Goal: Task Accomplishment & Management: Complete application form

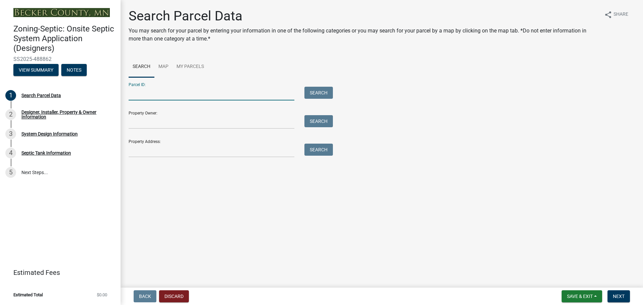
click at [151, 88] on input "Parcel ID:" at bounding box center [212, 94] width 166 height 14
type input "270150015"
click at [321, 95] on button "Search" at bounding box center [318, 93] width 28 height 12
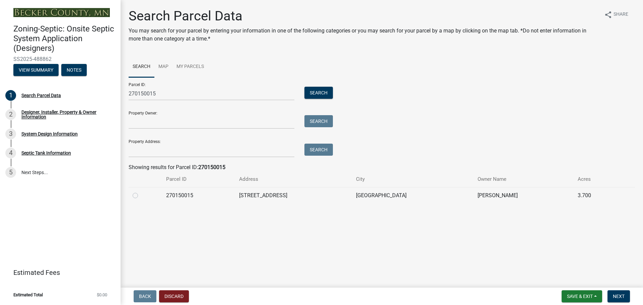
click at [141, 192] on label at bounding box center [141, 192] width 0 height 0
click at [141, 194] on input "radio" at bounding box center [143, 194] width 4 height 4
radio input "true"
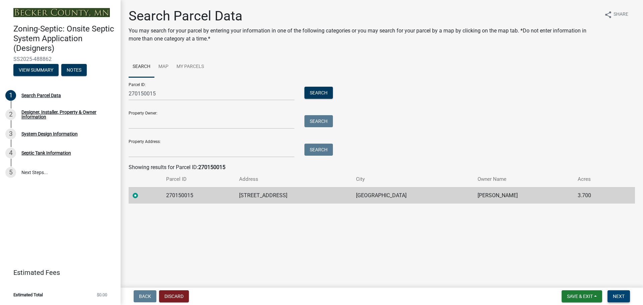
click at [619, 294] on span "Next" at bounding box center [619, 296] width 12 height 5
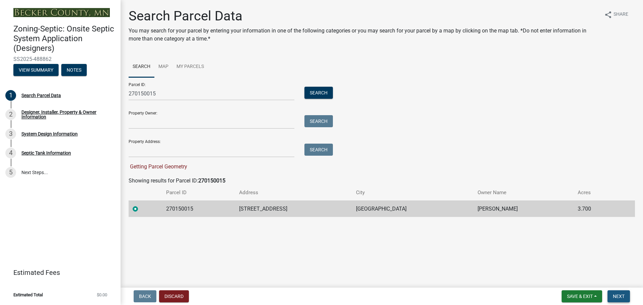
click at [621, 296] on span "Next" at bounding box center [619, 296] width 12 height 5
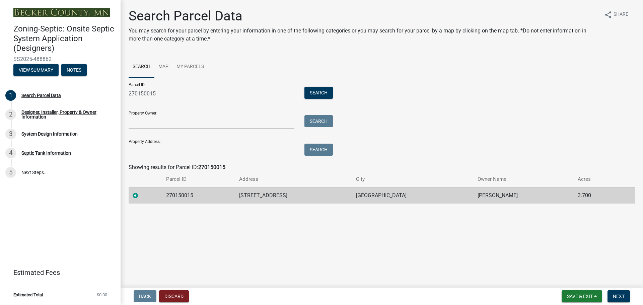
click at [141, 192] on label at bounding box center [141, 192] width 0 height 0
click at [141, 195] on input "radio" at bounding box center [143, 194] width 4 height 4
click at [616, 296] on span "Next" at bounding box center [619, 296] width 12 height 5
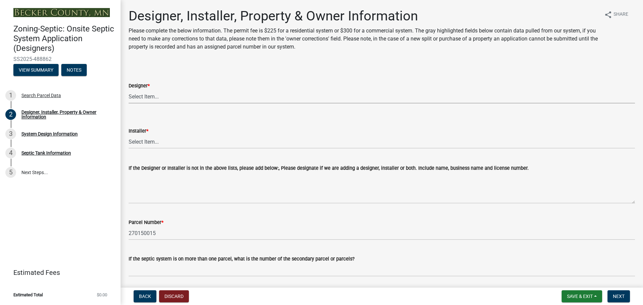
click at [165, 97] on select "Select Item... OTHER – Not listed (please add in next field and we will add to …" at bounding box center [382, 97] width 506 height 14
click at [129, 90] on select "Select Item... OTHER – Not listed (please add in next field and we will add to …" at bounding box center [382, 97] width 506 height 14
select select "052d1fee-637d-4579-bc4f-77fd165c753d"
click at [155, 146] on select "Select Item... OTHER – Not listed (please add in next field and we will add to …" at bounding box center [382, 142] width 506 height 14
click at [129, 135] on select "Select Item... OTHER – Not listed (please add in next field and we will add to …" at bounding box center [382, 142] width 506 height 14
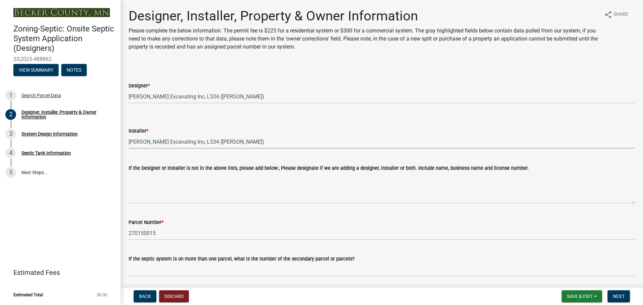
select select "962b3b7d-58ef-41da-b157-23648dcd342f"
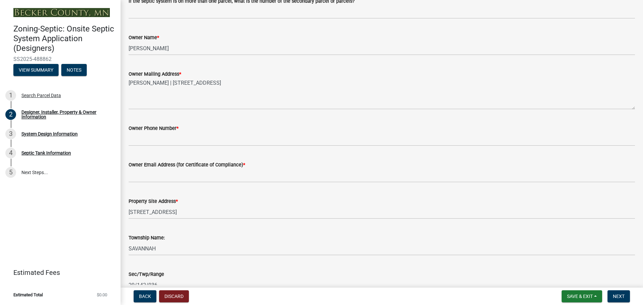
scroll to position [268, 0]
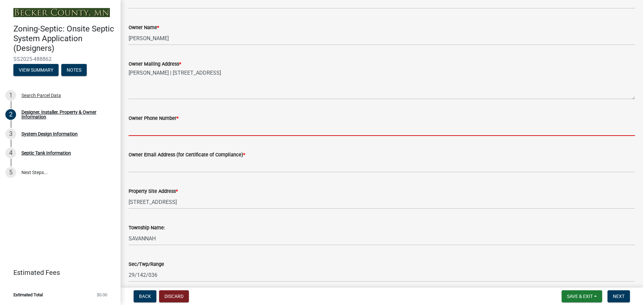
click at [142, 127] on input "Owner Phone Number *" at bounding box center [382, 129] width 506 height 14
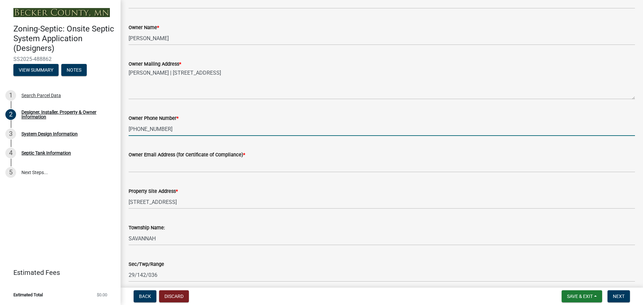
type input "[PHONE_NUMBER]"
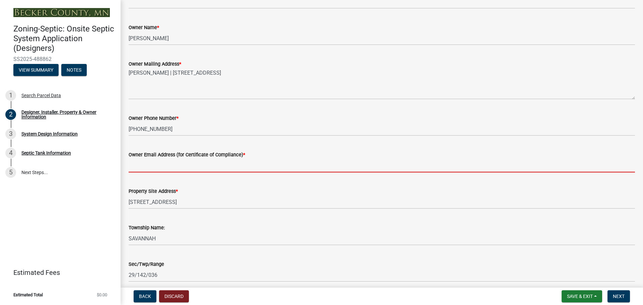
click at [196, 165] on input "Owner Email Address (for Certificate of Compliance) *" at bounding box center [382, 166] width 506 height 14
type input "[EMAIL_ADDRESS][DOMAIN_NAME]"
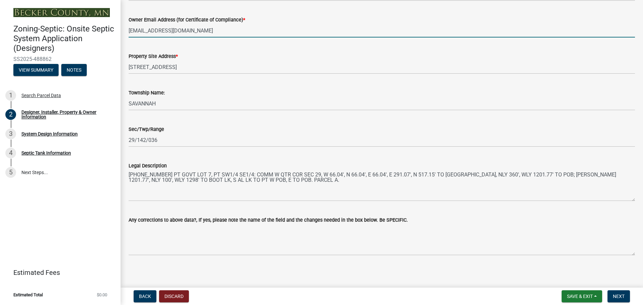
scroll to position [405, 0]
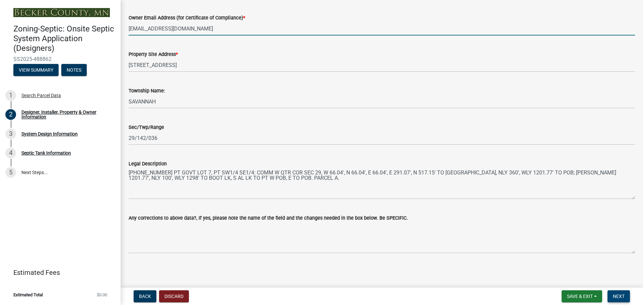
click at [617, 296] on span "Next" at bounding box center [619, 296] width 12 height 5
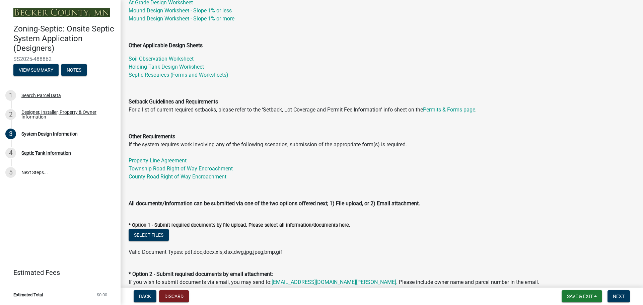
scroll to position [134, 0]
click at [150, 236] on button "Select files" at bounding box center [149, 234] width 40 height 12
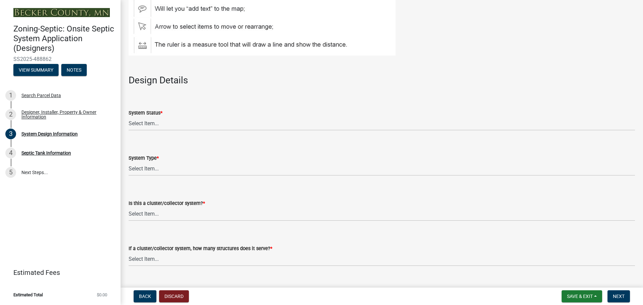
scroll to position [737, 0]
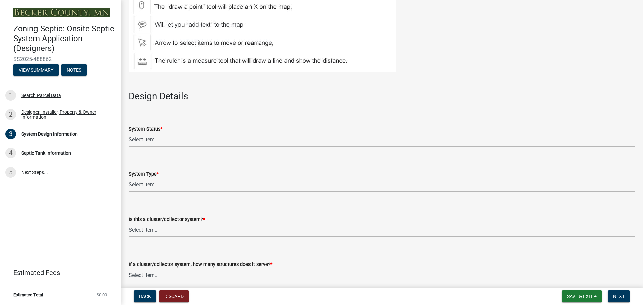
click at [155, 139] on select "Select Item... No Existing System Replacement System Failing System (Cesspool, …" at bounding box center [382, 140] width 506 height 14
click at [129, 133] on select "Select Item... No Existing System Replacement System Failing System (Cesspool, …" at bounding box center [382, 140] width 506 height 14
select select "55497d75-c43f-4635-a730-e0737ce05d56"
click at [173, 183] on select "Select Item... Type I Type II Type III Type IV Type V" at bounding box center [382, 185] width 506 height 14
click at [129, 178] on select "Select Item... Type I Type II Type III Type IV Type V" at bounding box center [382, 185] width 506 height 14
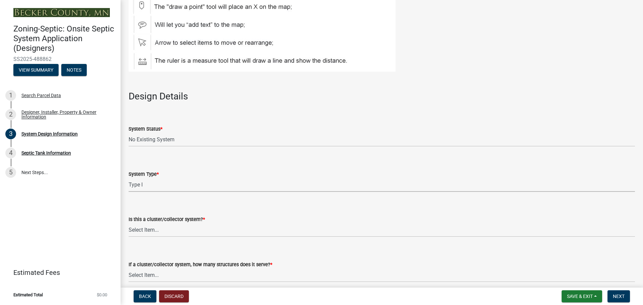
select select "25258e87-3ef9-4f1c-a5f1-75a1d463abfb"
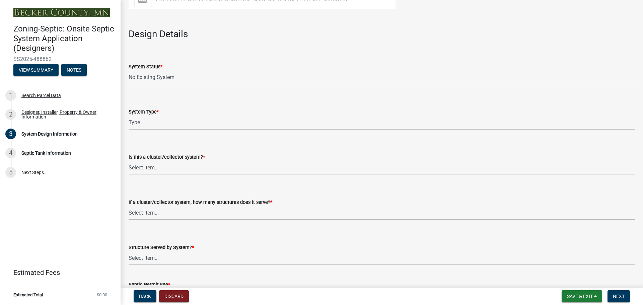
scroll to position [804, 0]
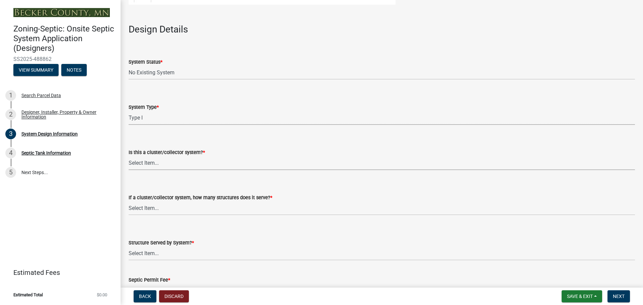
click at [190, 165] on select "Select Item... Yes No" at bounding box center [382, 163] width 506 height 14
click at [129, 156] on select "Select Item... Yes No" at bounding box center [382, 163] width 506 height 14
select select "011fbff4-a41d-4a75-9bd8-71c7e6c69e0d"
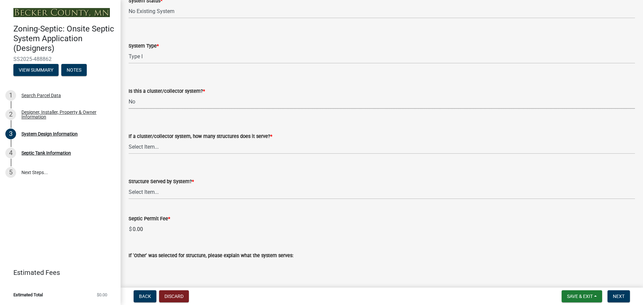
scroll to position [871, 0]
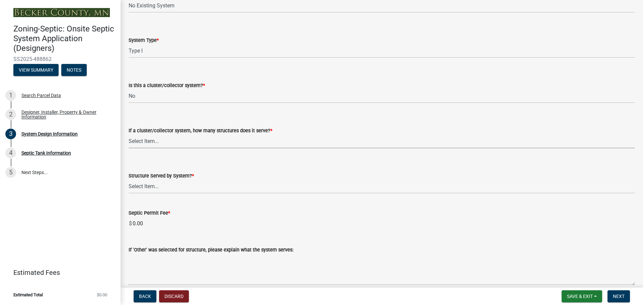
click at [173, 141] on select "Select Item... Not a cluster/collector system 1 2 3 4 5 6 7 8 9 10" at bounding box center [382, 142] width 506 height 14
click at [129, 135] on select "Select Item... Not a cluster/collector system 1 2 3 4 5 6 7 8 9 10" at bounding box center [382, 142] width 506 height 14
select select "85fdfef2-2683-4311-b5d5-5505f6411127"
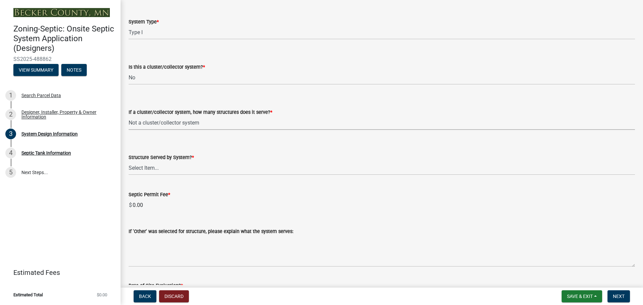
scroll to position [904, 0]
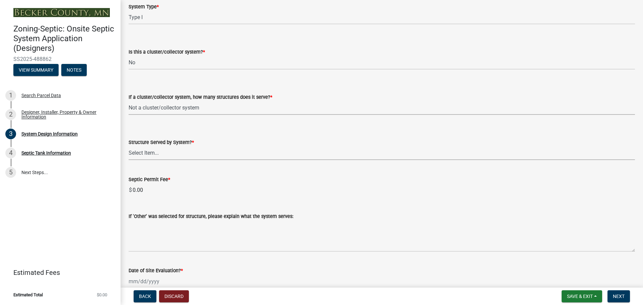
click at [168, 154] on select "Select Item... Commercial Resort Commercial - Non Resort Other Full-Time Dwelli…" at bounding box center [382, 153] width 506 height 14
click at [129, 146] on select "Select Item... Commercial Resort Commercial - Non Resort Other Full-Time Dwelli…" at bounding box center [382, 153] width 506 height 14
select select "d95a9312-c8a1-4ec7-8581-25dbcf440a1f"
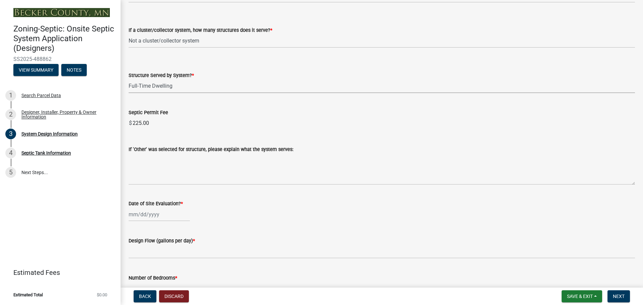
click at [157, 212] on div at bounding box center [159, 215] width 61 height 14
select select "10"
select select "2025"
click at [134, 158] on div "6" at bounding box center [135, 157] width 11 height 11
type input "[DATE]"
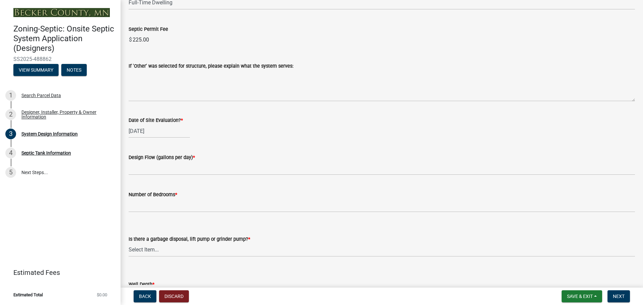
scroll to position [1072, 0]
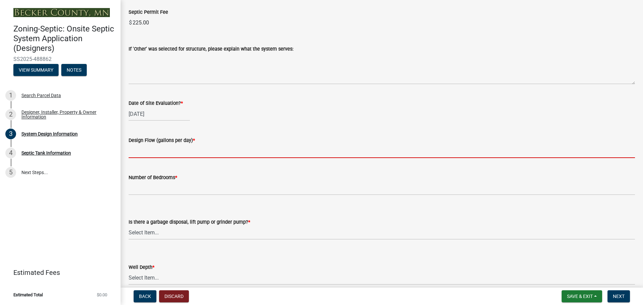
click at [158, 150] on input "text" at bounding box center [382, 151] width 506 height 14
type input "450"
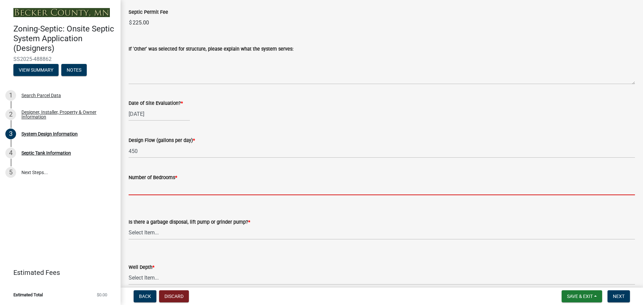
click at [135, 192] on input "Number of Bedrooms *" at bounding box center [382, 189] width 506 height 14
type input "3"
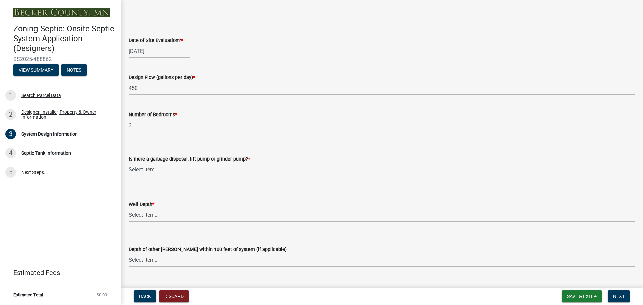
scroll to position [1139, 0]
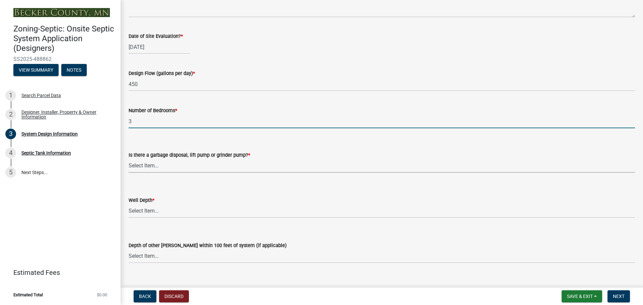
click at [172, 164] on select "Select Item... Yes No" at bounding box center [382, 166] width 506 height 14
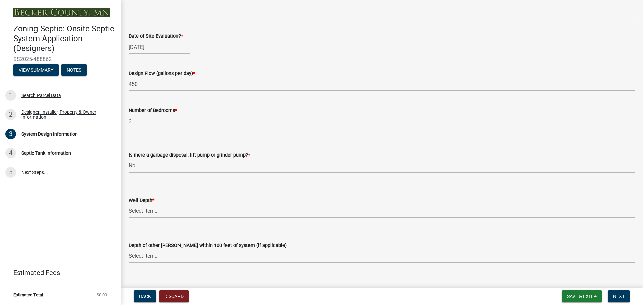
click at [129, 159] on select "Select Item... Yes No" at bounding box center [382, 166] width 506 height 14
select select "ba735beb-519e-40f0-ae20-62d65fc4c46b"
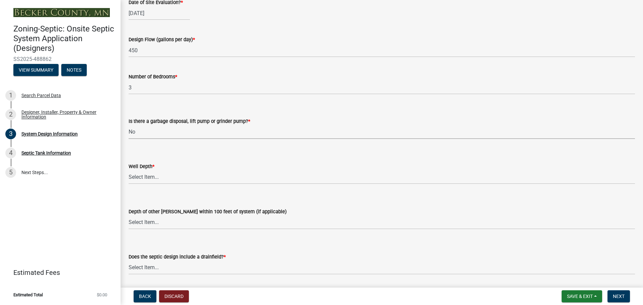
scroll to position [1206, 0]
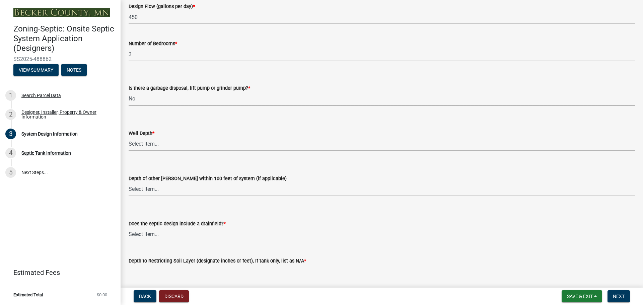
click at [144, 144] on select "Select Item... Deep Well Shallow Well Well not yet installed - To be drilled No…" at bounding box center [382, 144] width 506 height 14
click at [129, 137] on select "Select Item... Deep Well Shallow Well Well not yet installed - To be drilled No…" at bounding box center [382, 144] width 506 height 14
select select "7b30f360-6895-496a-9f34-da1efdcbc234"
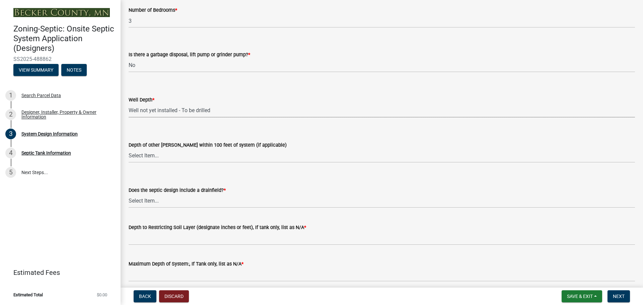
scroll to position [1267, 0]
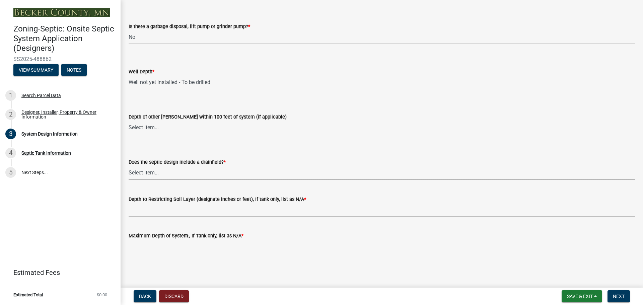
click at [168, 172] on select "Select Item... Yes No Existing - COC must by submitted" at bounding box center [382, 173] width 506 height 14
click at [149, 170] on select "Select Item... Yes No Existing - COC must by submitted" at bounding box center [382, 173] width 506 height 14
click at [161, 171] on select "Select Item... Yes No Existing - COC must by submitted" at bounding box center [382, 173] width 506 height 14
click at [149, 172] on select "Select Item... Yes No Existing - COC must by submitted" at bounding box center [382, 173] width 506 height 14
click at [145, 169] on select "Select Item... Yes No Existing - COC must by submitted" at bounding box center [382, 173] width 506 height 14
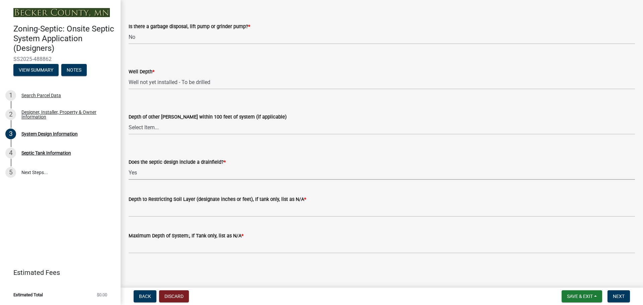
click at [129, 166] on select "Select Item... Yes No Existing - COC must by submitted" at bounding box center [382, 173] width 506 height 14
select select "a0c59fcd-b61c-4c3a-90a8-e70849750c47"
click at [170, 174] on select "Select Item... Yes No Existing - COC must by submitted" at bounding box center [382, 173] width 506 height 14
click at [179, 167] on select "Select Item... Yes No Existing - COC must by submitted" at bounding box center [382, 173] width 506 height 14
click at [151, 171] on select "Select Item... Yes No Existing - COC must by submitted" at bounding box center [382, 173] width 506 height 14
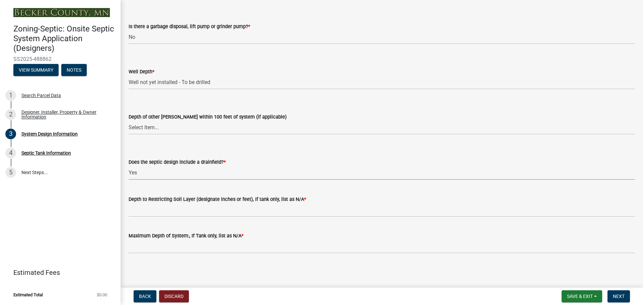
click at [185, 172] on select "Select Item... Yes No Existing - COC must by submitted" at bounding box center [382, 173] width 506 height 14
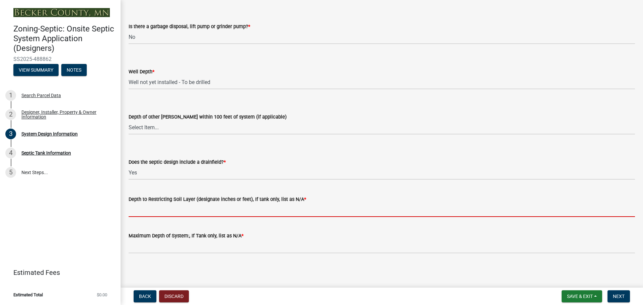
click at [196, 212] on input "Depth to Restricting Soil Layer (designate inches or feet), If tank only, list …" at bounding box center [382, 210] width 506 height 14
type input "84""
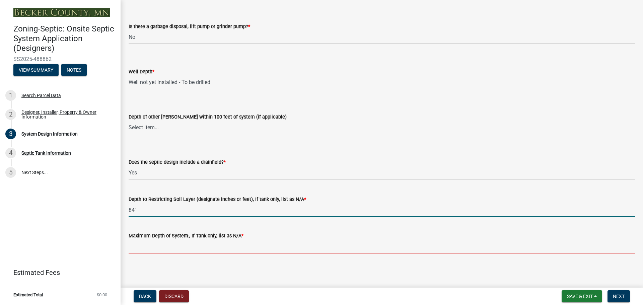
click at [156, 245] on input "Maximum Depth of System:, If Tank only, list as N/A *" at bounding box center [382, 247] width 506 height 14
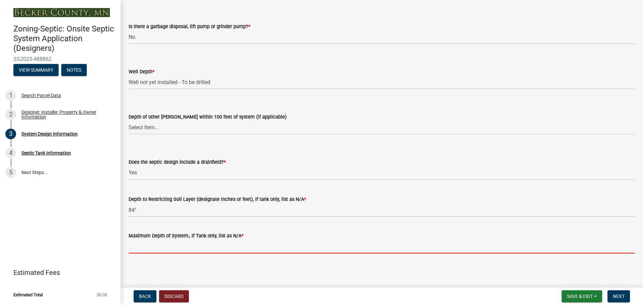
type input "48""
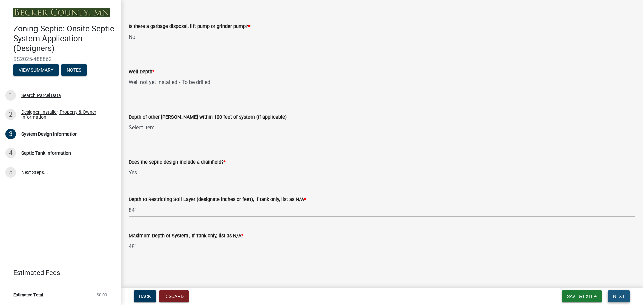
click at [621, 296] on span "Next" at bounding box center [619, 296] width 12 height 5
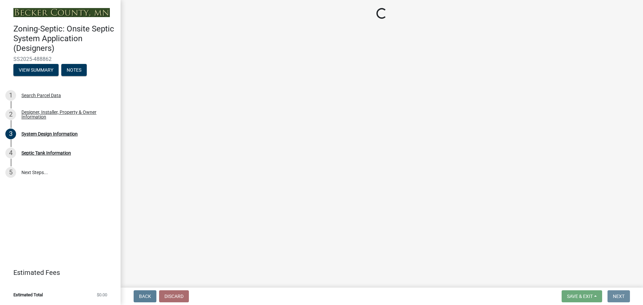
scroll to position [0, 0]
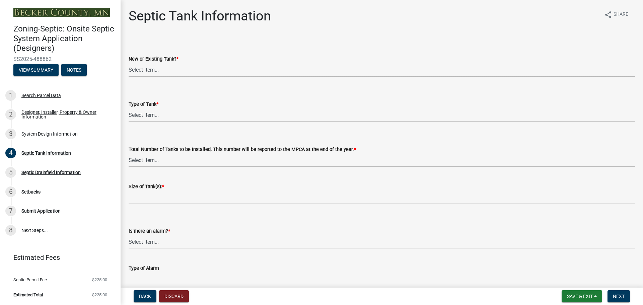
click at [137, 69] on select "Select Item... New Existing Both -New and Existing Tank" at bounding box center [382, 70] width 506 height 14
click at [168, 68] on select "Select Item... New Existing Both -New and Existing Tank" at bounding box center [382, 70] width 506 height 14
click at [129, 63] on select "Select Item... New Existing Both -New and Existing Tank" at bounding box center [382, 70] width 506 height 14
select select "f9fbe67c-c1cf-4a63-8ad4-799ce56b7f21"
click at [156, 115] on select "Select Item... Single Septic Tank Compartmented Tank Single Tank plus Compartme…" at bounding box center [382, 115] width 506 height 14
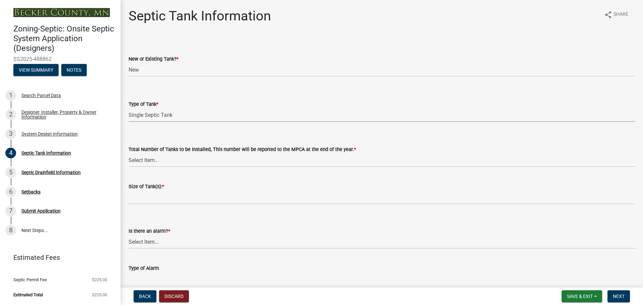
click at [129, 108] on select "Select Item... Single Septic Tank Compartmented Tank Single Tank plus Compartme…" at bounding box center [382, 115] width 506 height 14
select select "755580e7-6a23-4f31-b987-1fba436fc27e"
click at [166, 161] on select "Select Item... 0 1 2 3 4" at bounding box center [382, 160] width 506 height 14
click at [129, 153] on select "Select Item... 0 1 2 3 4" at bounding box center [382, 160] width 506 height 14
select select "52556460-45fa-4026-a6c2-c70bb0823cb5"
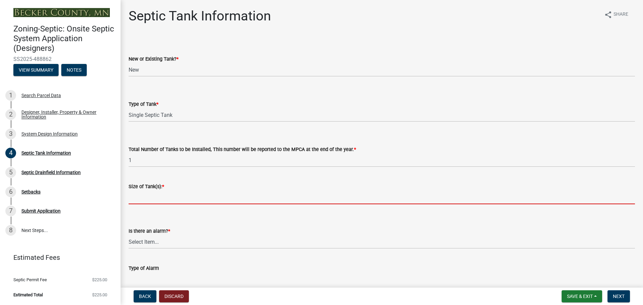
click at [159, 195] on input "Size of Tank(s): *" at bounding box center [382, 198] width 506 height 14
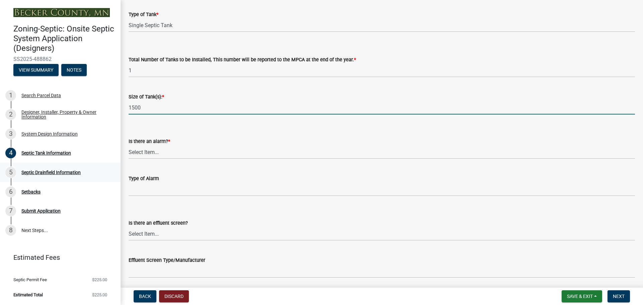
scroll to position [100, 0]
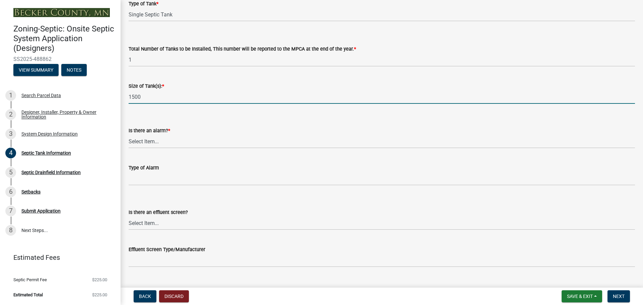
type input "1500"
click at [154, 142] on select "Select Item... Yes No" at bounding box center [382, 142] width 506 height 14
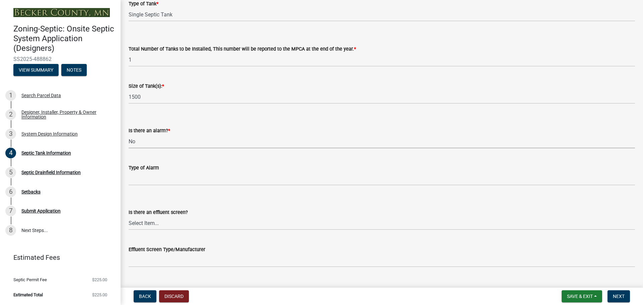
click at [129, 135] on select "Select Item... Yes No" at bounding box center [382, 142] width 506 height 14
select select "16f08e72-e833-4cd6-9035-d5a26ecbf3c9"
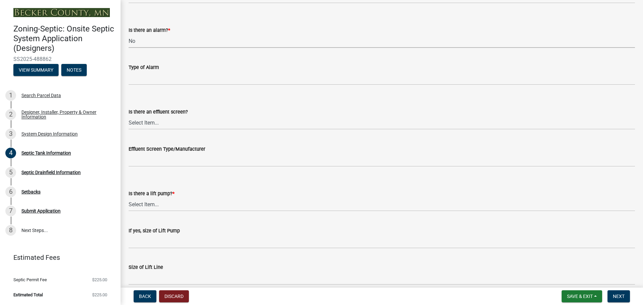
scroll to position [232, 0]
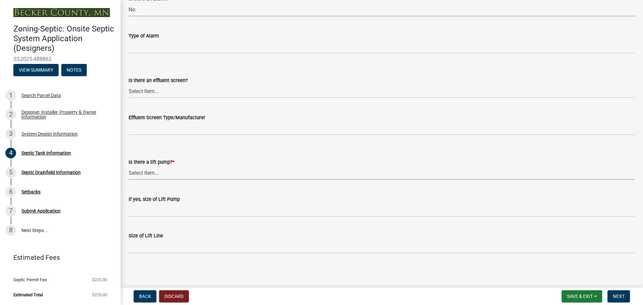
click at [138, 169] on select "Select Item... Yes No" at bounding box center [382, 173] width 506 height 14
click at [129, 166] on select "Select Item... Yes No" at bounding box center [382, 173] width 506 height 14
select select "ba43cfd8-3223-4e93-a41d-8bc71aa45820"
click at [616, 295] on span "Next" at bounding box center [619, 296] width 12 height 5
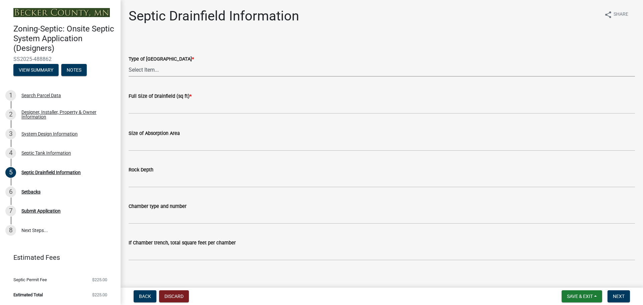
click at [150, 70] on select "Select Item... Chamber Trench Rock Trench Gravelless Mound Pressure Bed Seepage…" at bounding box center [382, 70] width 506 height 14
click at [129, 63] on select "Select Item... Chamber Trench Rock Trench Gravelless Mound Pressure Bed Seepage…" at bounding box center [382, 70] width 506 height 14
select select "aff5a67c-96fc-4cda-a582-7f2b3a4cd22a"
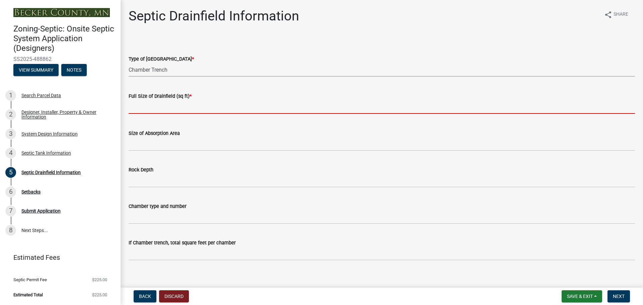
click at [162, 106] on input "text" at bounding box center [382, 107] width 506 height 14
type input "570"
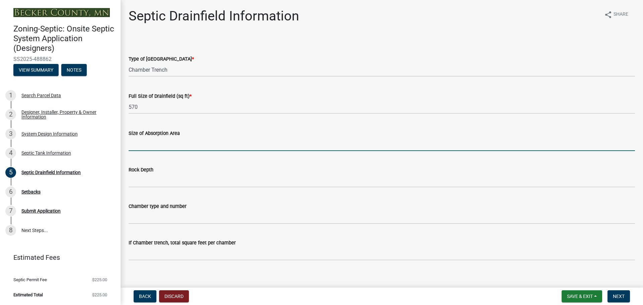
click at [171, 149] on input "Size of Absorption Area" at bounding box center [382, 144] width 506 height 14
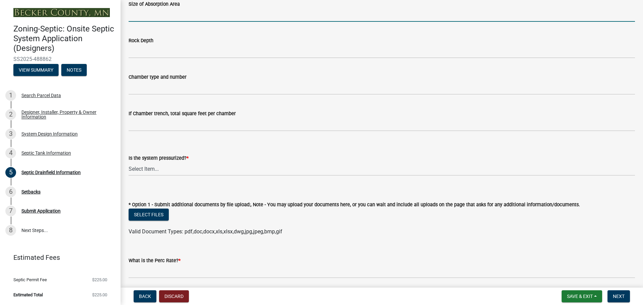
scroll to position [167, 0]
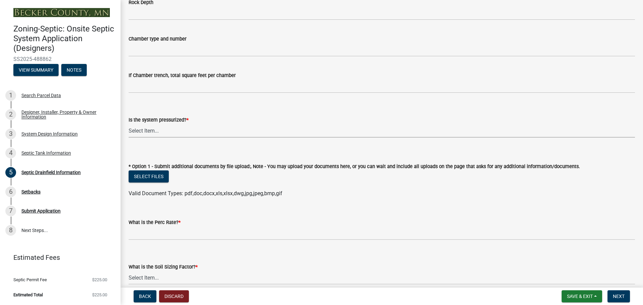
click at [162, 127] on select "Select Item... Yes No" at bounding box center [382, 131] width 506 height 14
click at [129, 124] on select "Select Item... Yes No" at bounding box center [382, 131] width 506 height 14
select select "8e987edc-9e69-430b-9b11-ad589d3299ec"
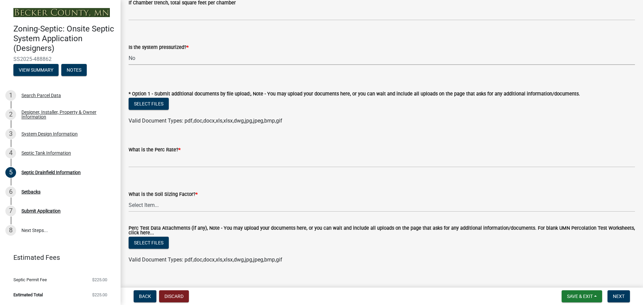
scroll to position [252, 0]
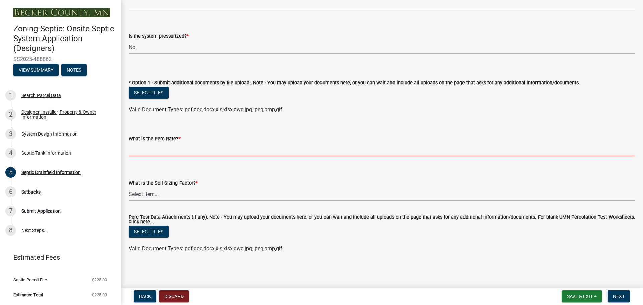
click at [163, 146] on input "What is the Perc Rate? *" at bounding box center [382, 150] width 506 height 14
type input "N/A"
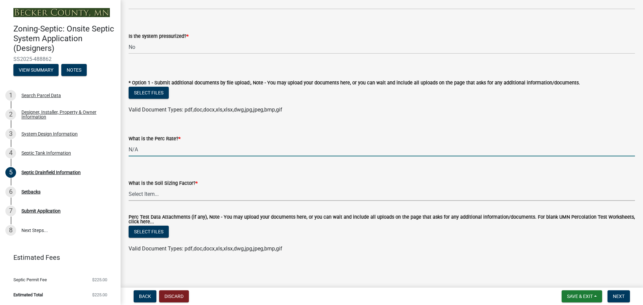
click at [158, 194] on select "Select Item... 0.00 0.24 0.45 0.50 0.60 0.78 .83 1.27 1.67" at bounding box center [382, 194] width 506 height 14
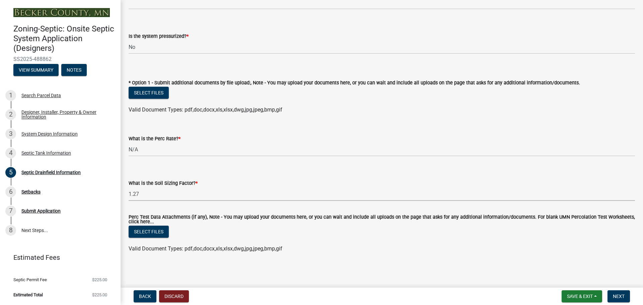
click at [129, 187] on select "Select Item... 0.00 0.24 0.45 0.50 0.60 0.78 .83 1.27 1.67" at bounding box center [382, 194] width 506 height 14
select select "52684610-3c7f-46a6-906a-038873286f5a"
click at [619, 297] on span "Next" at bounding box center [619, 296] width 12 height 5
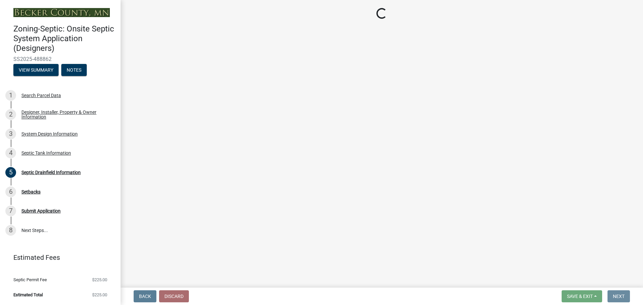
scroll to position [0, 0]
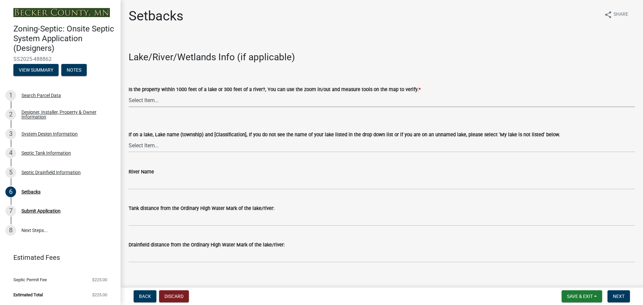
click at [147, 100] on select "Select Item... Yes No" at bounding box center [382, 100] width 506 height 14
click at [129, 93] on select "Select Item... Yes No" at bounding box center [382, 100] width 506 height 14
select select "c245ec0d-8d6f-4710-ab2b-b3aa70611708"
click at [163, 147] on select "Select Item... [GEOGRAPHIC_DATA] is not listed below [GEOGRAPHIC_DATA] ([GEOGRA…" at bounding box center [382, 146] width 506 height 14
click at [129, 139] on select "Select Item... [GEOGRAPHIC_DATA] is not listed below [GEOGRAPHIC_DATA] ([GEOGRA…" at bounding box center [382, 146] width 506 height 14
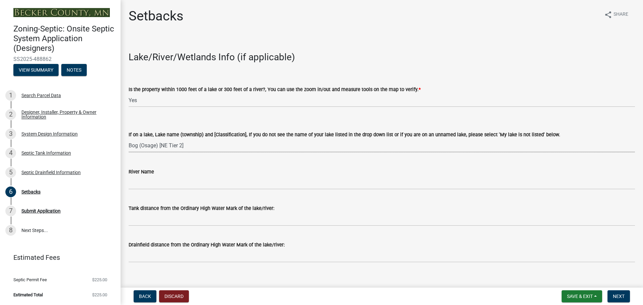
select select "709b0ca0-9d58-4b81-bb4d-b8574019e24e"
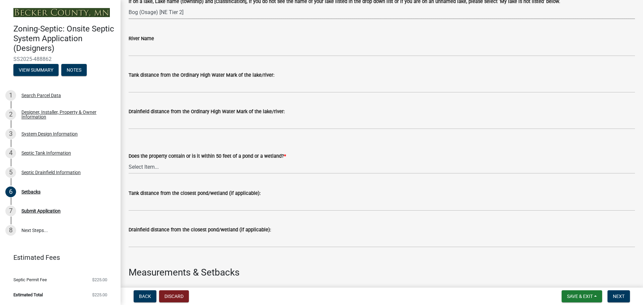
scroll to position [134, 0]
click at [179, 165] on select "Select Item... Yes No" at bounding box center [382, 166] width 506 height 14
click at [129, 159] on select "Select Item... Yes No" at bounding box center [382, 166] width 506 height 14
select select "23044af5-43bb-4cf5-8aef-2716db2ce5fc"
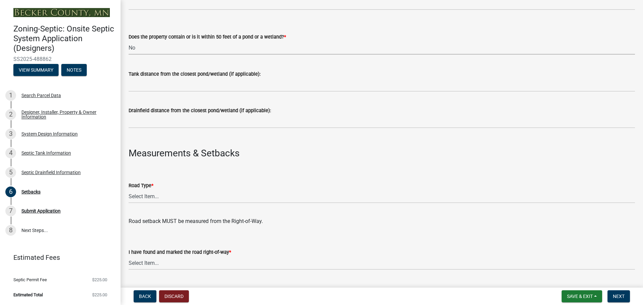
scroll to position [268, 0]
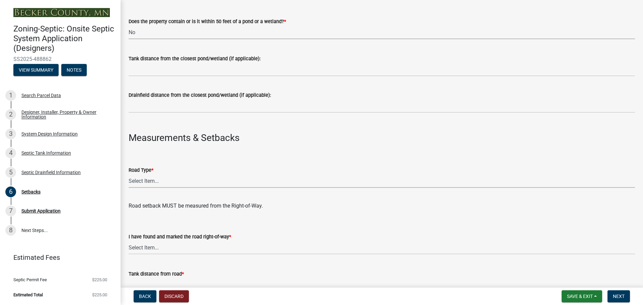
click at [155, 182] on select "Select Item... State County Public / Township Private Easement [GEOGRAPHIC_DATA]" at bounding box center [382, 181] width 506 height 14
click at [129, 174] on select "Select Item... State County Public / Township Private Easement [GEOGRAPHIC_DATA]" at bounding box center [382, 181] width 506 height 14
select select "21af9b93-f494-48c6-91ae-235d36c6c939"
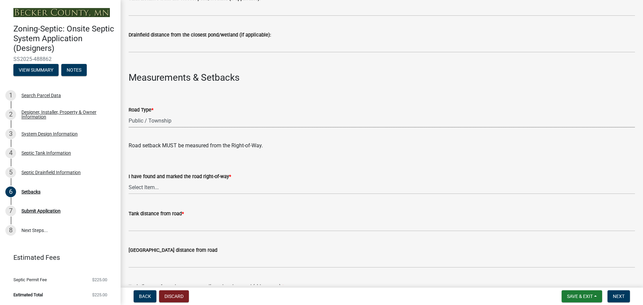
scroll to position [335, 0]
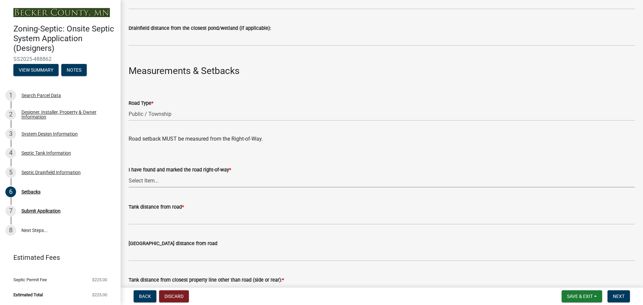
click at [169, 177] on select "Select Item... Yes No" at bounding box center [382, 181] width 506 height 14
click at [129, 174] on select "Select Item... Yes No" at bounding box center [382, 181] width 506 height 14
select select "a3ce498e-f8b1-44e2-889e-c4968ac74b5a"
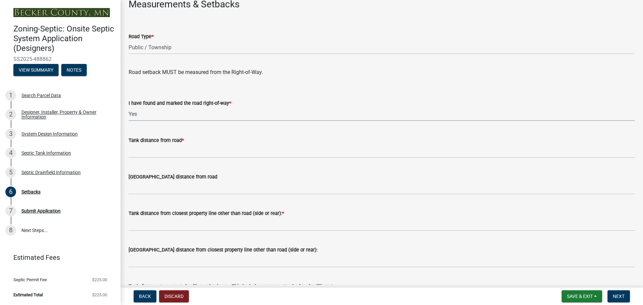
scroll to position [402, 0]
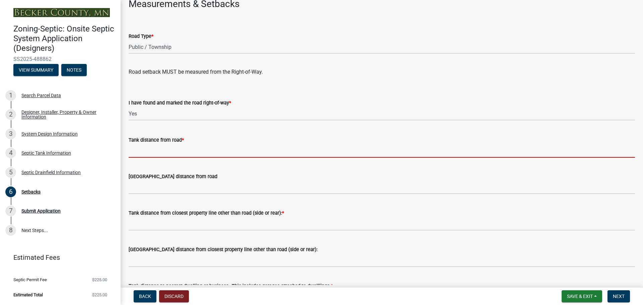
click at [149, 149] on input "Tank distance from road *" at bounding box center [382, 151] width 506 height 14
type input "450"
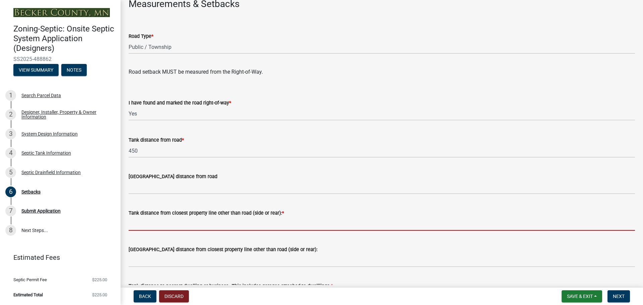
click at [177, 222] on input "Tank distance from closest property line other than road (side or rear): *" at bounding box center [382, 224] width 506 height 14
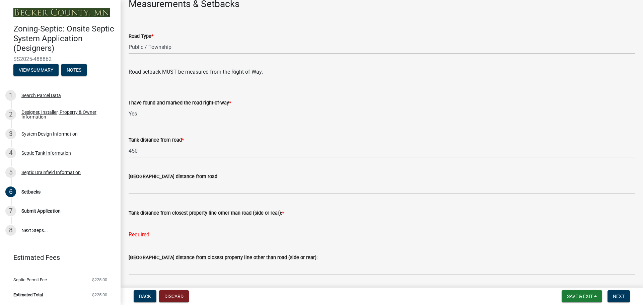
click at [358, 213] on div "Tank distance from closest property line other than road (side or rear): *" at bounding box center [382, 213] width 506 height 8
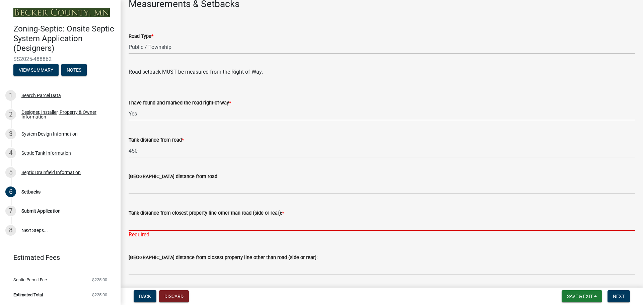
click at [152, 221] on input "Tank distance from closest property line other than road (side or rear): *" at bounding box center [382, 224] width 506 height 14
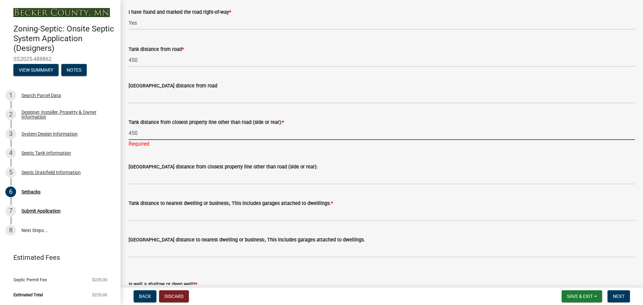
scroll to position [502, 0]
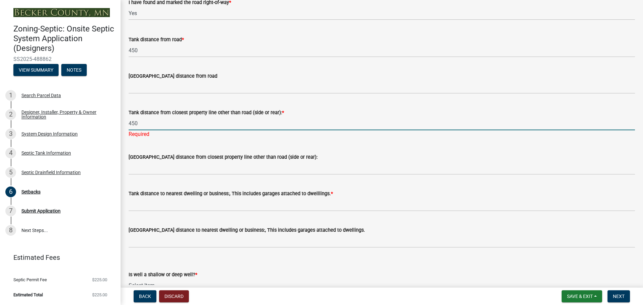
type input "450"
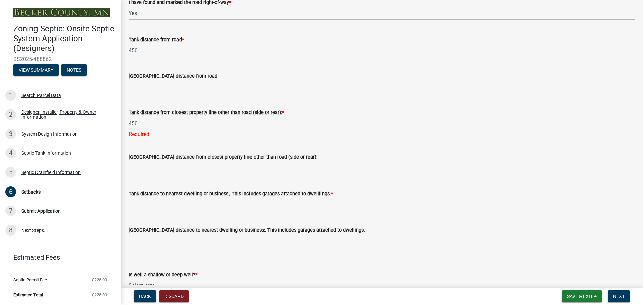
click at [143, 204] on wm-data-entity-input "Tank distance to nearest dwelling or business:, This includes garages attached …" at bounding box center [382, 198] width 506 height 37
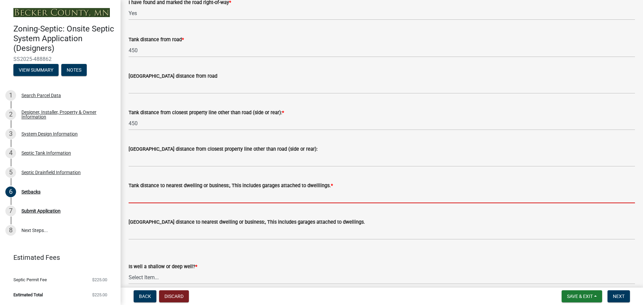
type input "10"
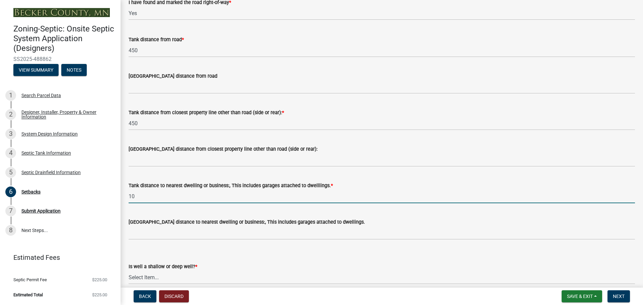
scroll to position [569, 0]
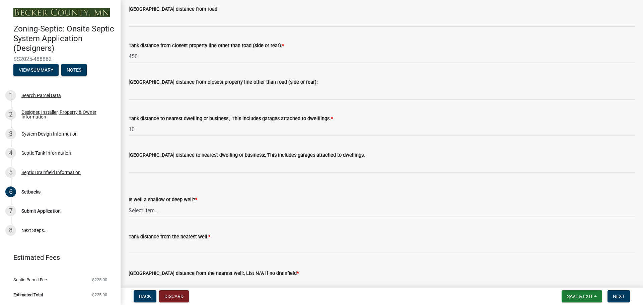
click at [149, 214] on select "Select Item... Deep Well Shallow Well No Well - Connected or to be connected to…" at bounding box center [382, 211] width 506 height 14
click at [129, 204] on select "Select Item... Deep Well Shallow Well No Well - Connected or to be connected to…" at bounding box center [382, 211] width 506 height 14
select select "cf78f1da-f066-4305-88a2-864abad1fa52"
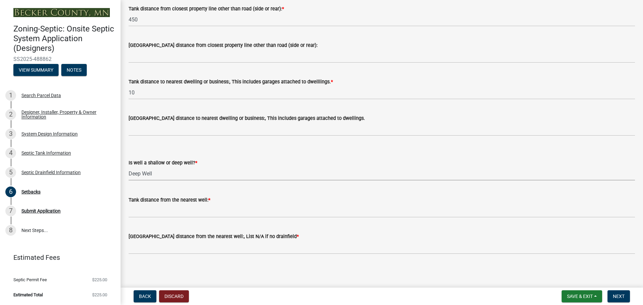
scroll to position [607, 0]
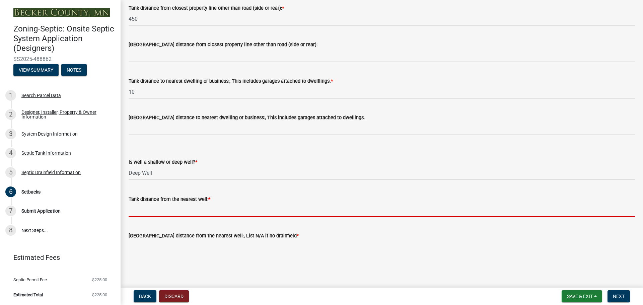
click at [143, 206] on input "Tank distance from the nearest well: *" at bounding box center [382, 210] width 506 height 14
type input "50+"
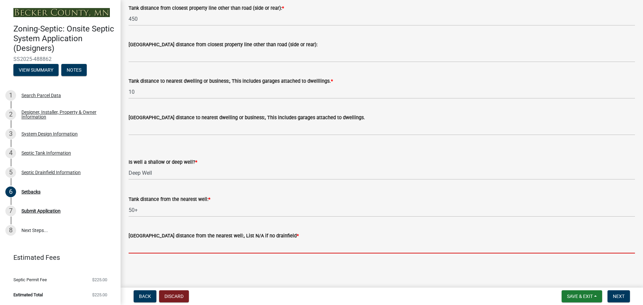
click at [158, 246] on input "[GEOGRAPHIC_DATA] distance from the nearest well:, List N/A if no drainfield *" at bounding box center [382, 247] width 506 height 14
type input "50+"
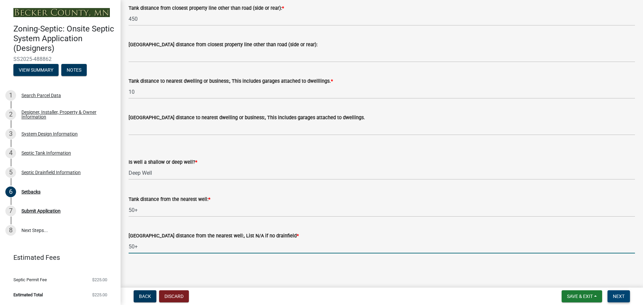
click at [624, 295] on span "Next" at bounding box center [619, 296] width 12 height 5
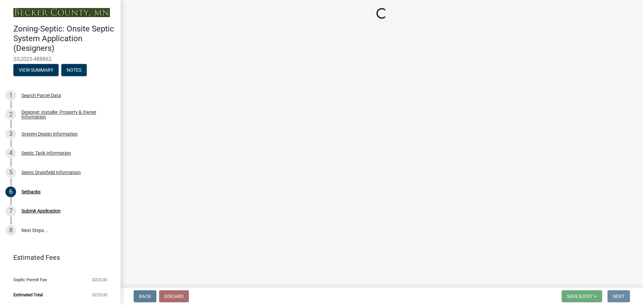
scroll to position [0, 0]
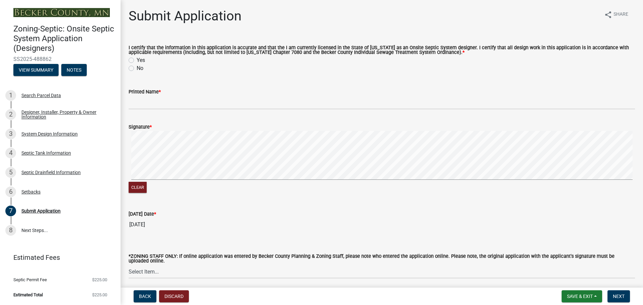
click at [137, 61] on label "Yes" at bounding box center [141, 60] width 8 height 8
click at [137, 61] on input "Yes" at bounding box center [139, 58] width 4 height 4
radio input "true"
click at [178, 96] on div "Printed Name *" at bounding box center [382, 92] width 506 height 8
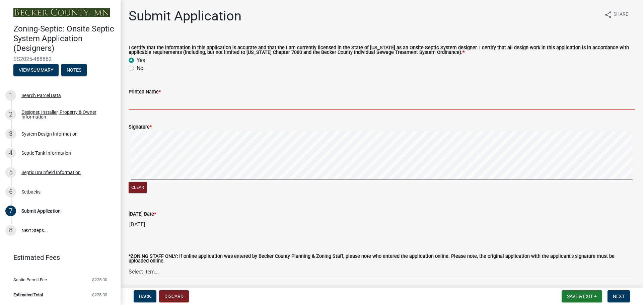
click at [179, 98] on input "Printed Name *" at bounding box center [382, 103] width 506 height 14
type input "[PERSON_NAME]"
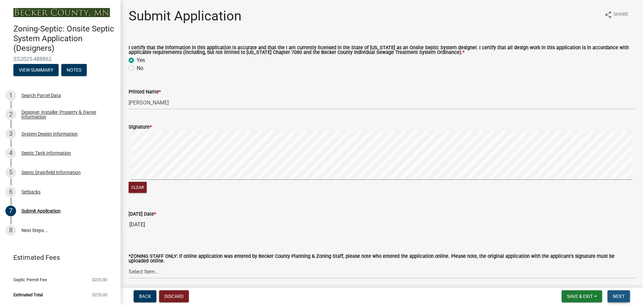
click at [616, 295] on span "Next" at bounding box center [619, 296] width 12 height 5
